Goal: Navigation & Orientation: Find specific page/section

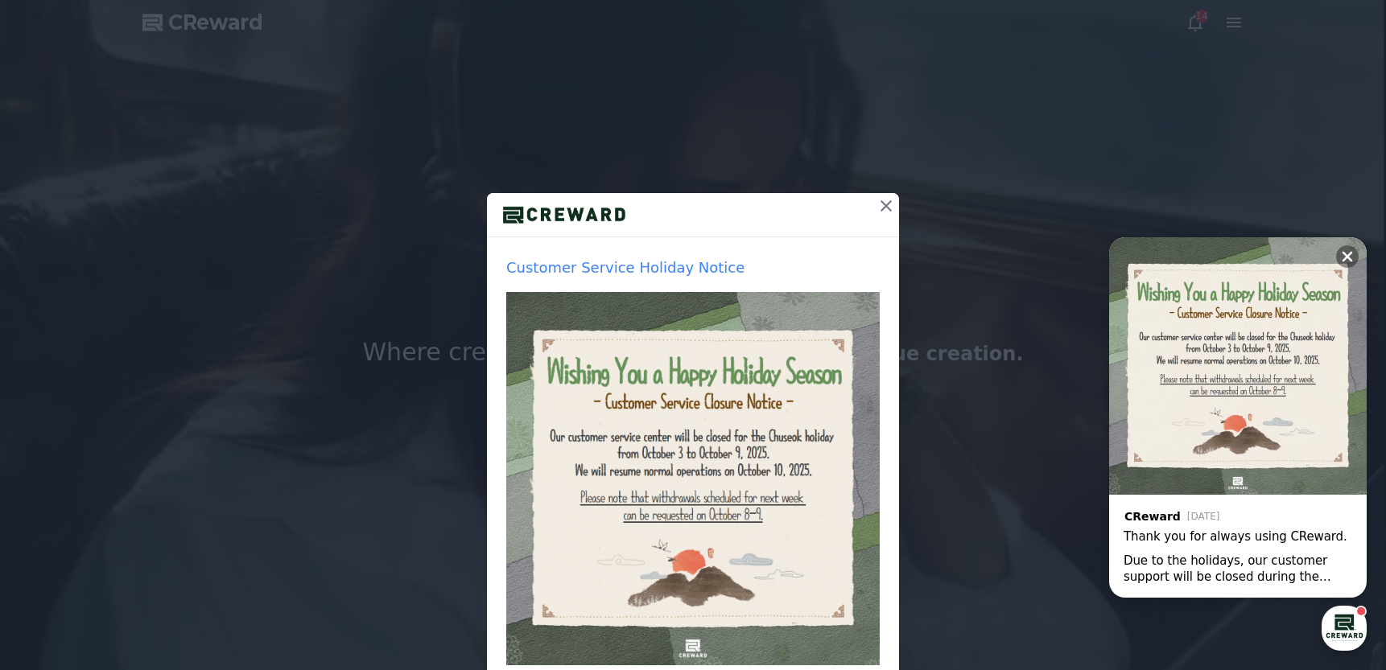
click at [891, 204] on icon at bounding box center [885, 205] width 19 height 19
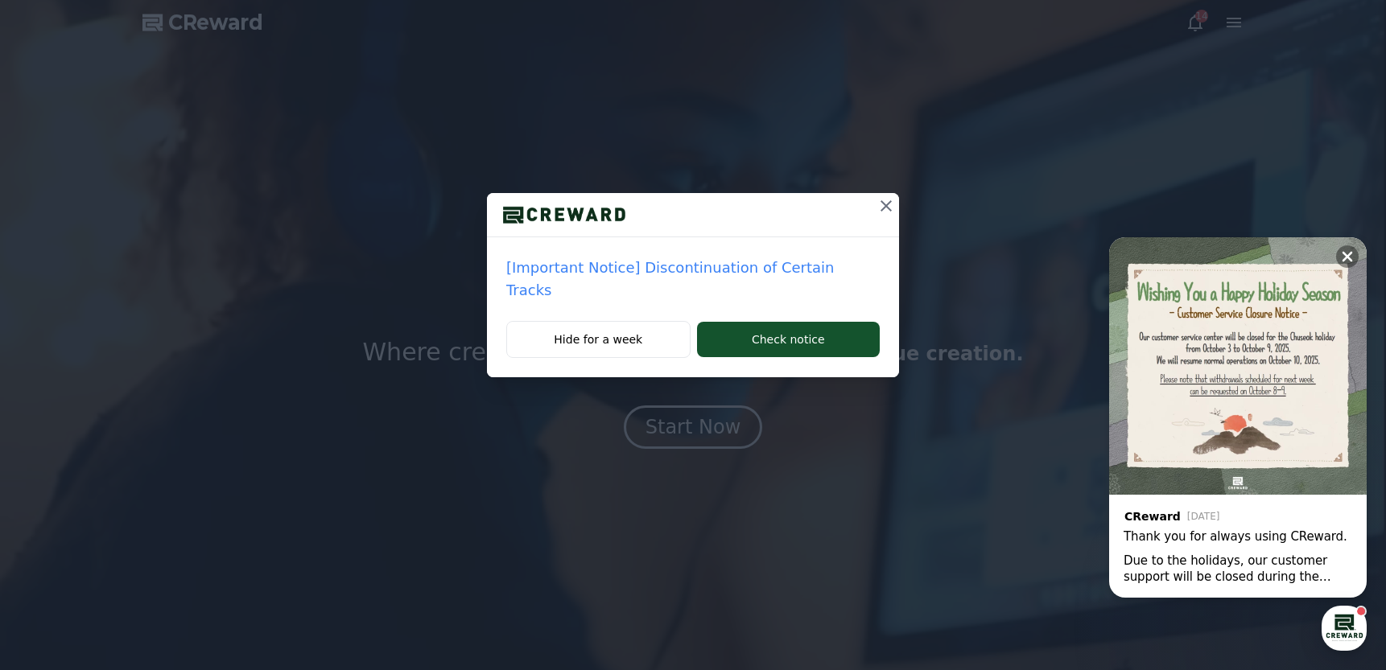
click at [880, 202] on icon at bounding box center [885, 205] width 11 height 11
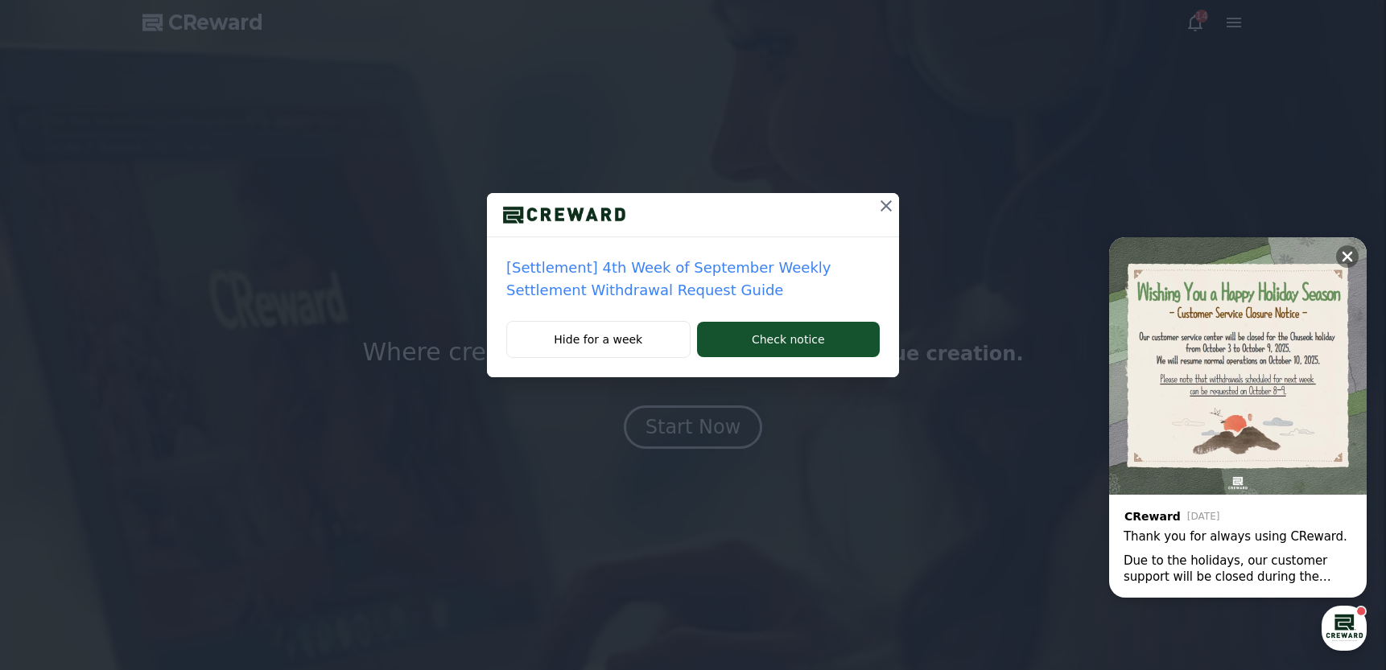
click at [884, 201] on icon at bounding box center [885, 205] width 19 height 19
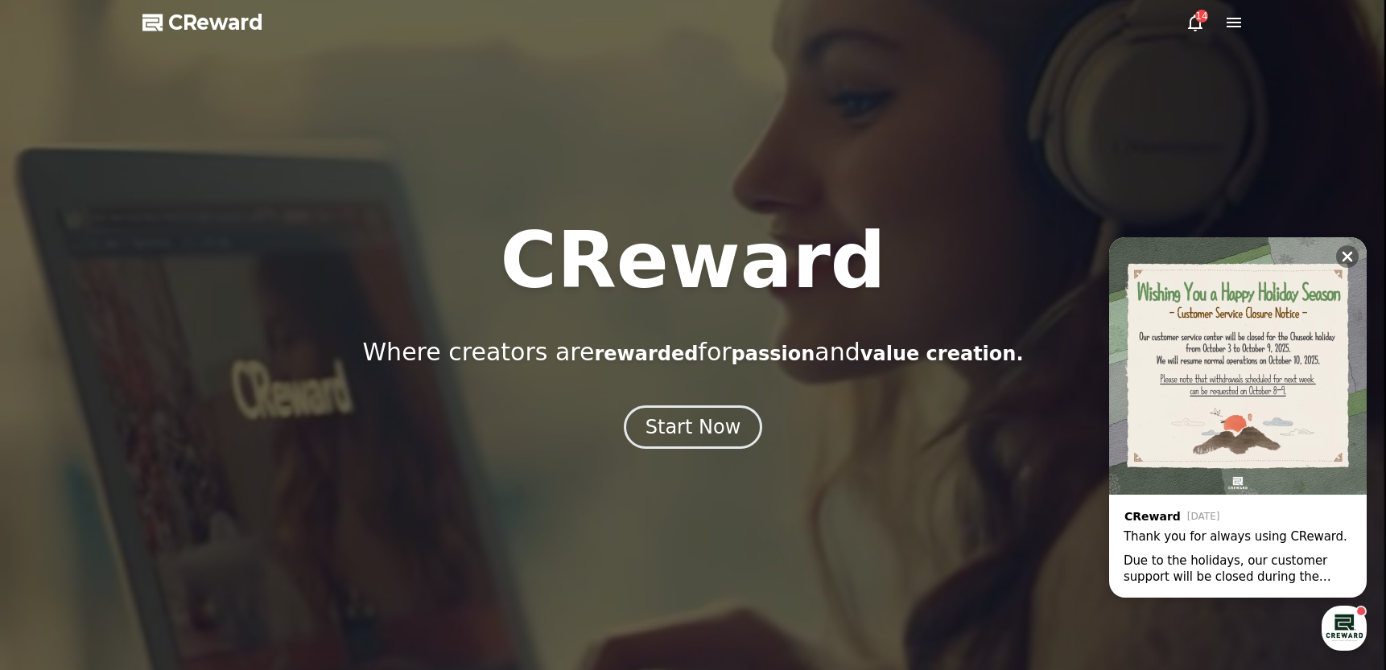
click at [1200, 27] on icon at bounding box center [1195, 22] width 14 height 17
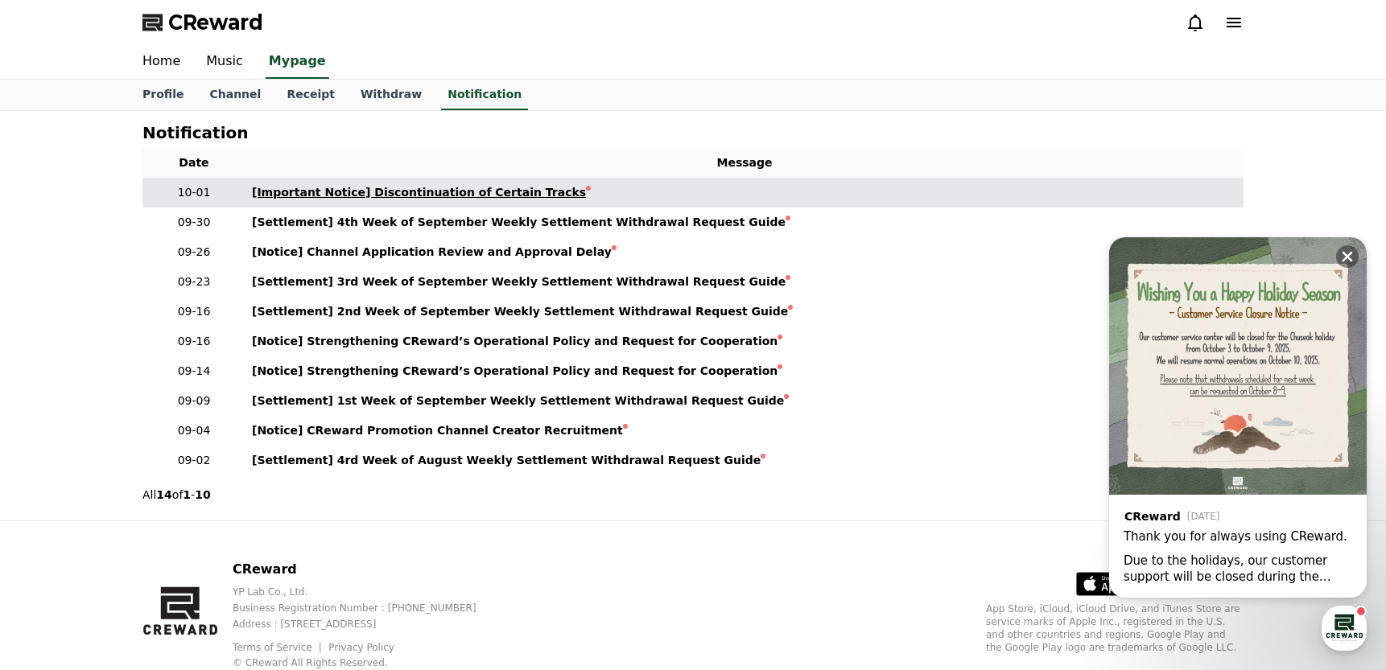
click at [451, 194] on div "[Important Notice] Discontinuation of Certain Tracks" at bounding box center [419, 192] width 334 height 17
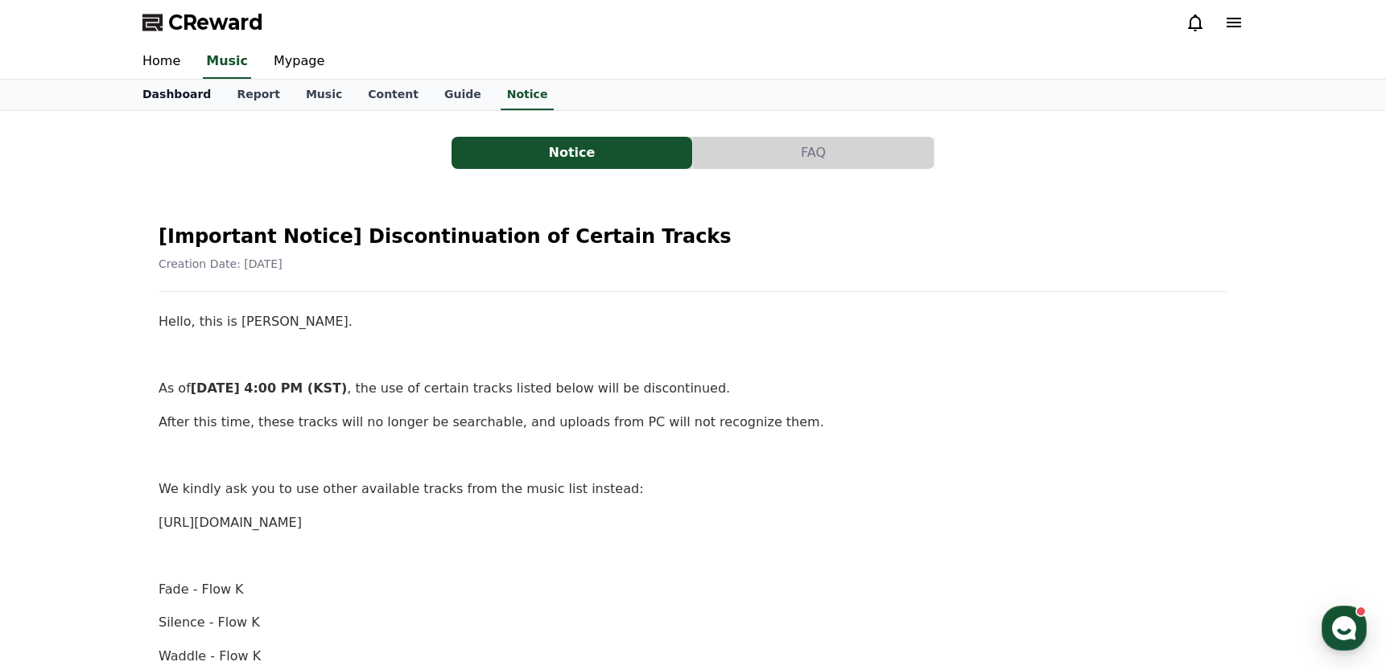
click at [184, 91] on link "Dashboard" at bounding box center [177, 95] width 94 height 31
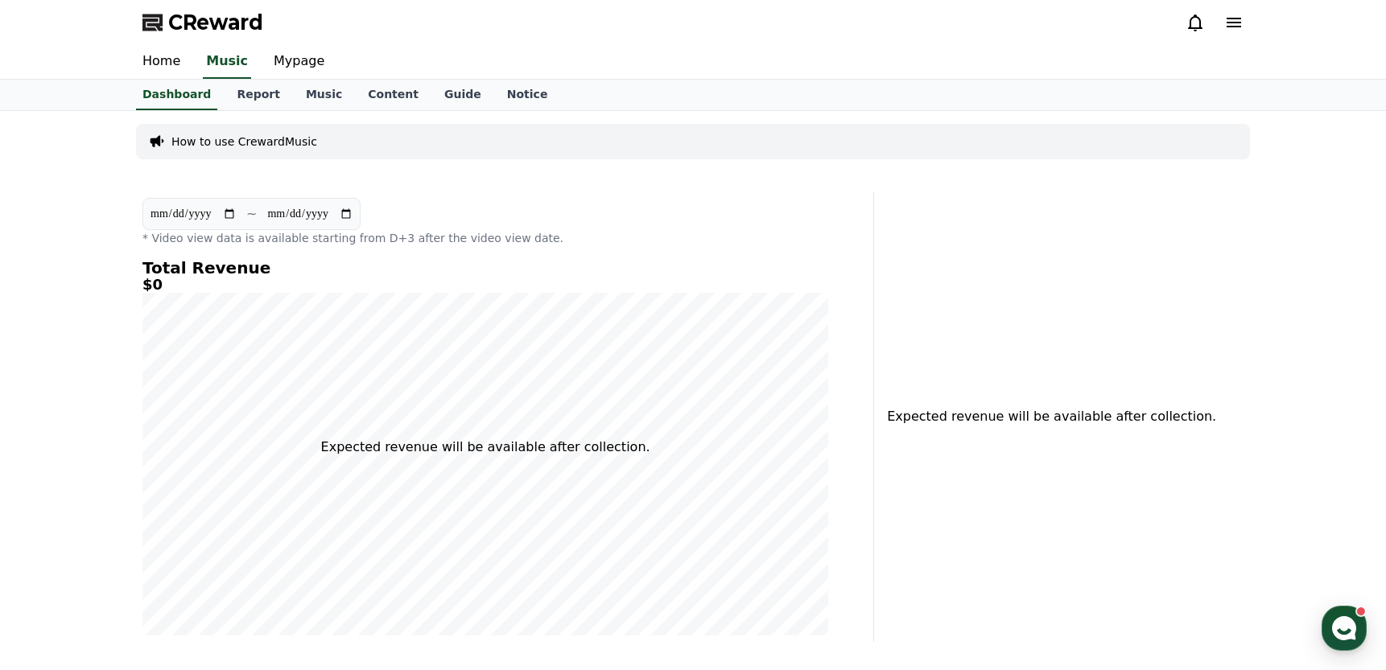
click at [158, 215] on input "**********" at bounding box center [193, 214] width 87 height 18
type input "**********"
click at [781, 51] on div "Home Music Mypage" at bounding box center [693, 62] width 1127 height 34
click at [307, 97] on link "Music" at bounding box center [324, 95] width 62 height 31
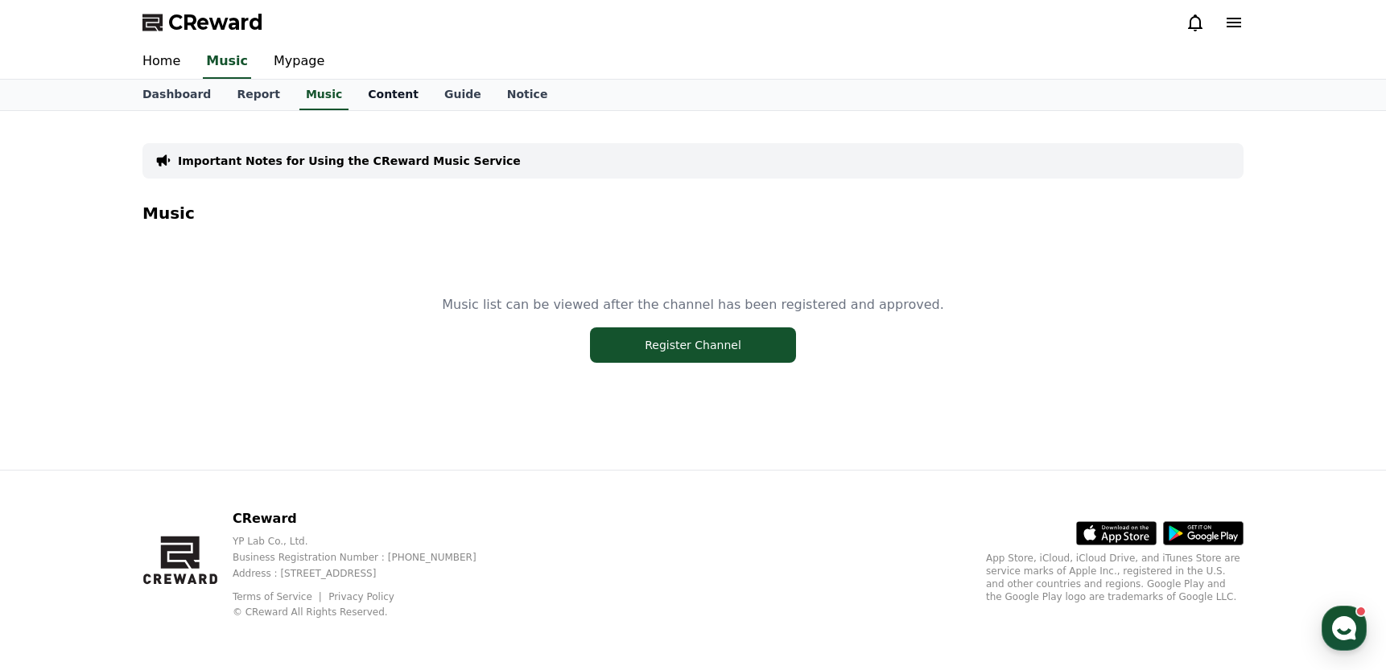
click at [367, 88] on link "Content" at bounding box center [393, 95] width 76 height 31
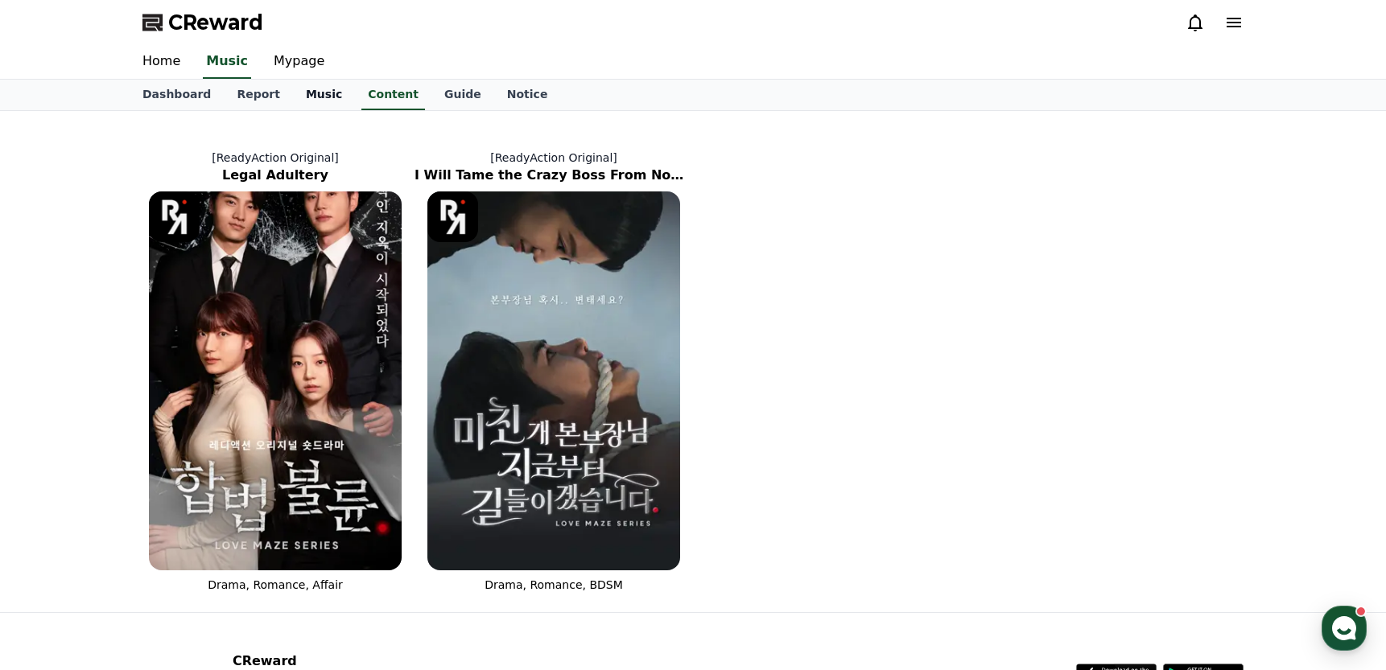
click at [307, 91] on link "Music" at bounding box center [324, 95] width 62 height 31
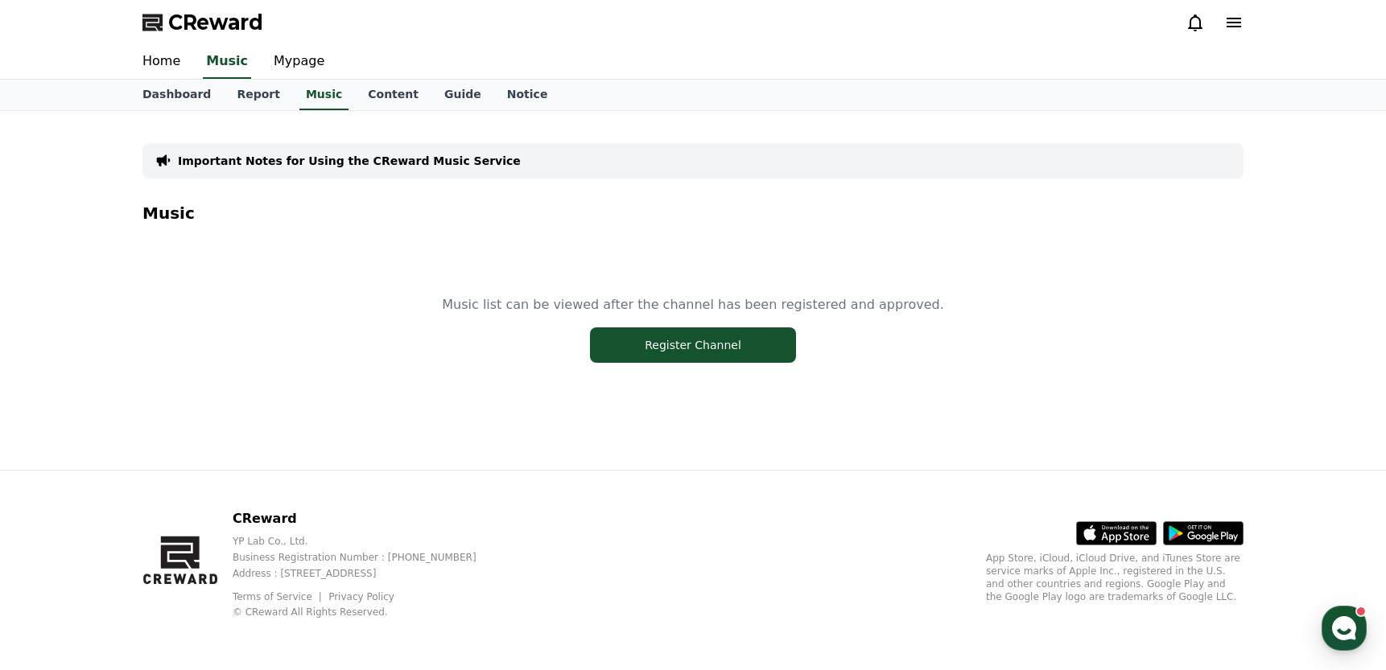
click at [1231, 34] on div at bounding box center [1214, 23] width 58 height 26
click at [1233, 25] on icon at bounding box center [1233, 22] width 19 height 19
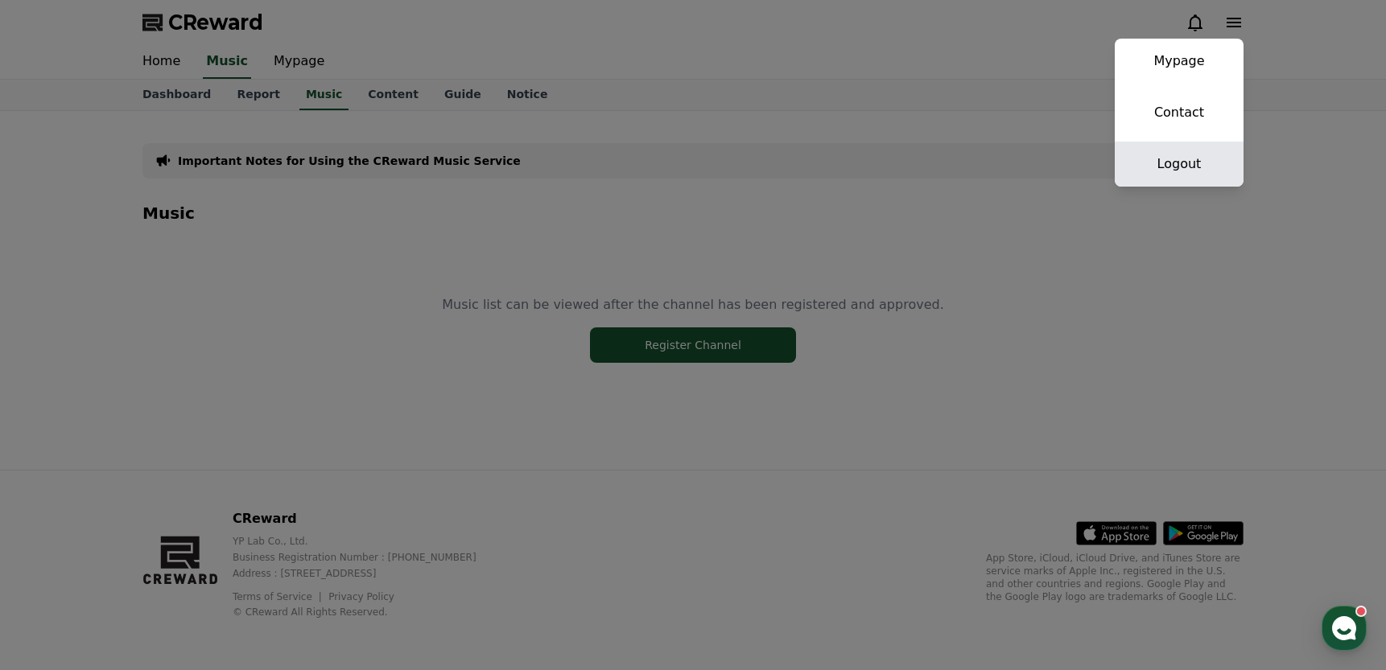
click at [1197, 164] on link "Logout" at bounding box center [1178, 164] width 129 height 45
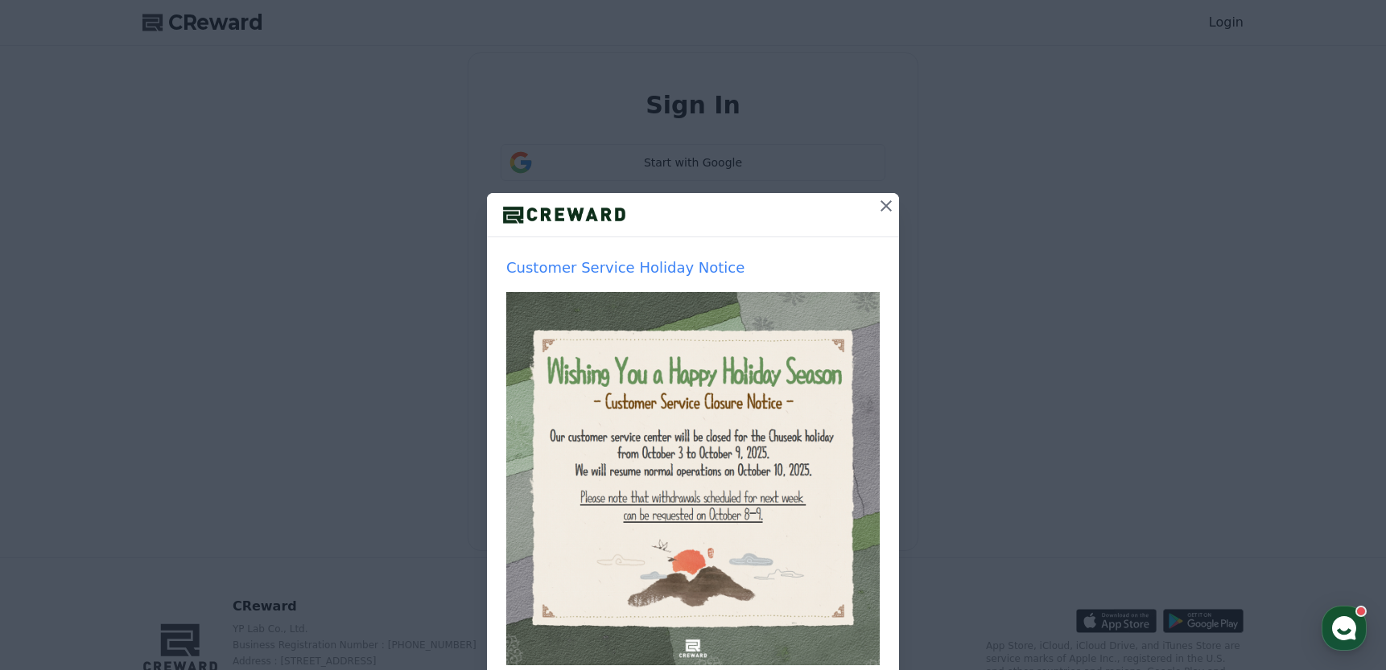
click at [884, 205] on icon at bounding box center [885, 205] width 19 height 19
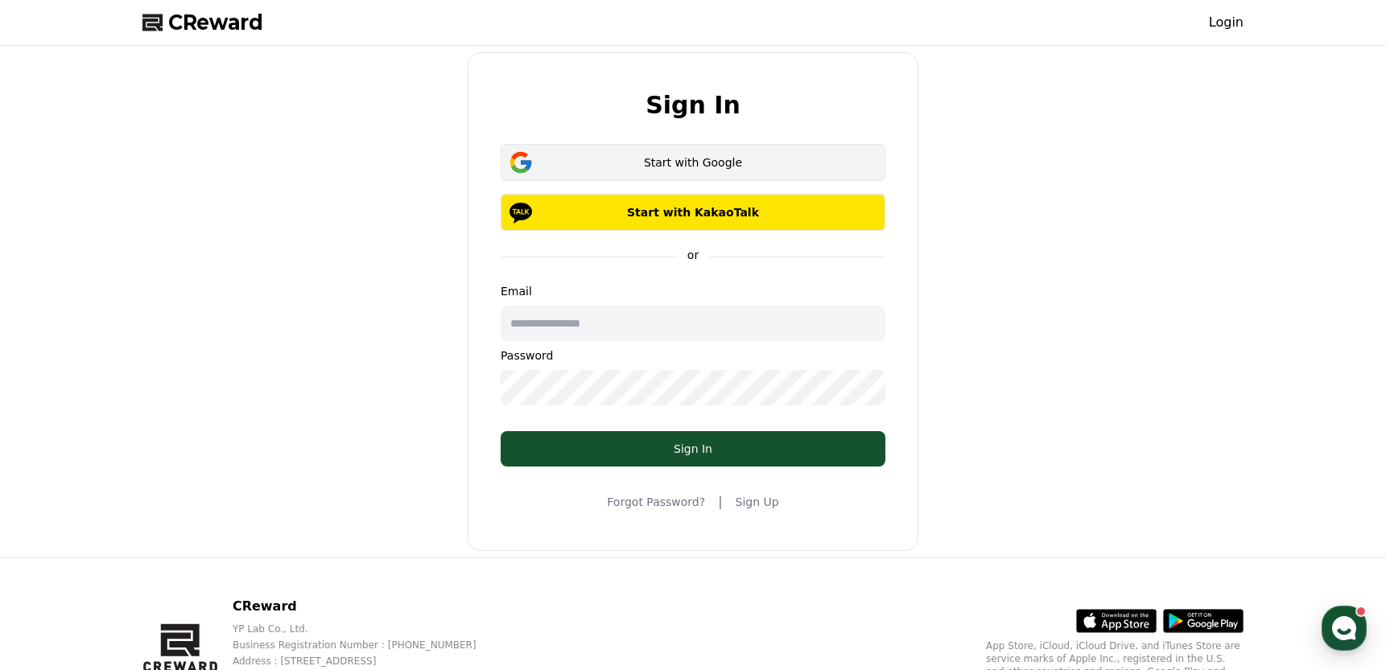
click at [709, 166] on div "Start with Google" at bounding box center [693, 162] width 338 height 16
